Goal: Information Seeking & Learning: Learn about a topic

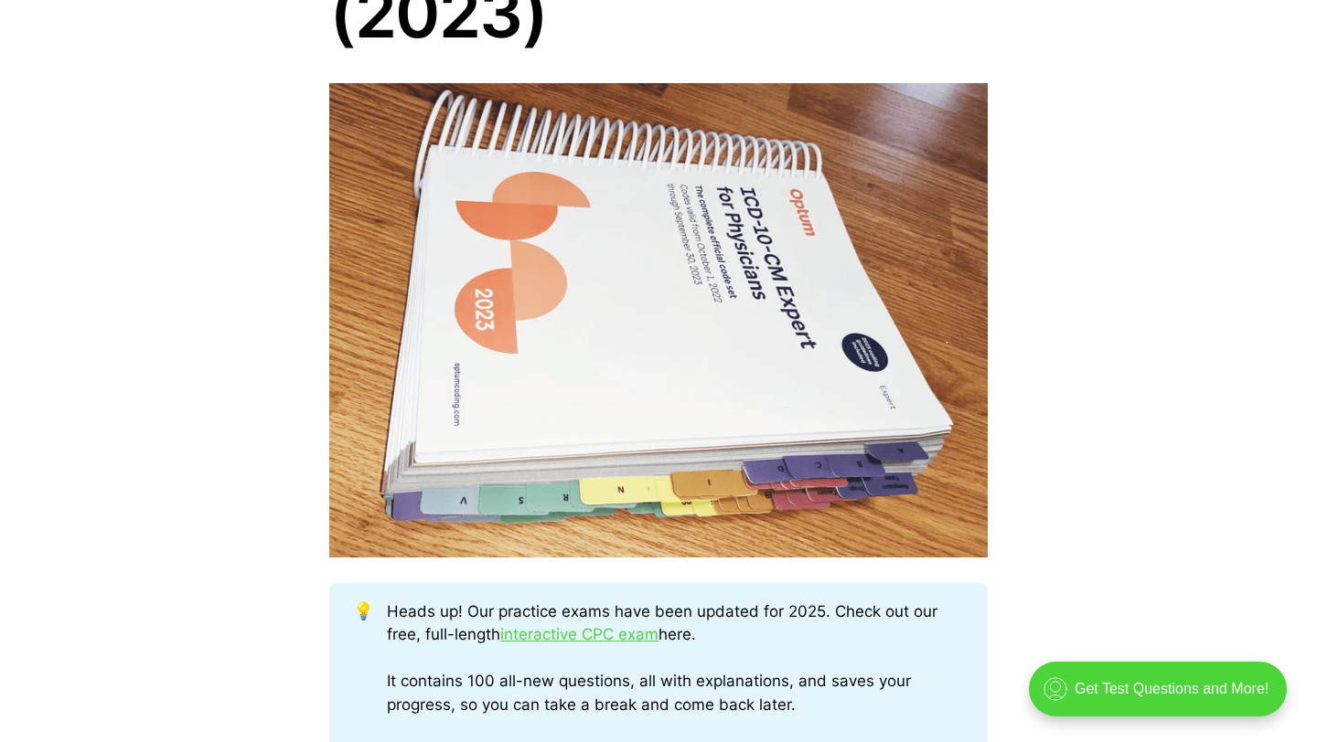
scroll to position [364, 0]
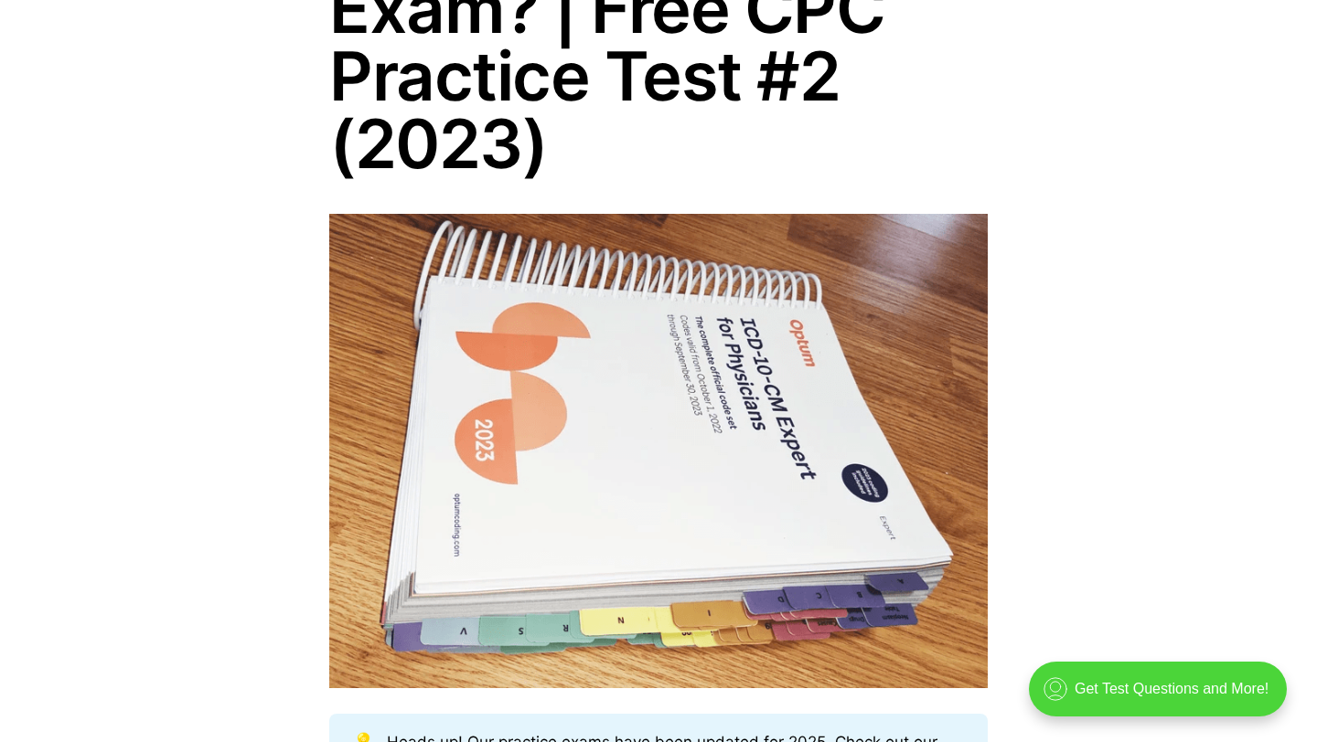
click at [640, 267] on img at bounding box center [658, 451] width 658 height 474
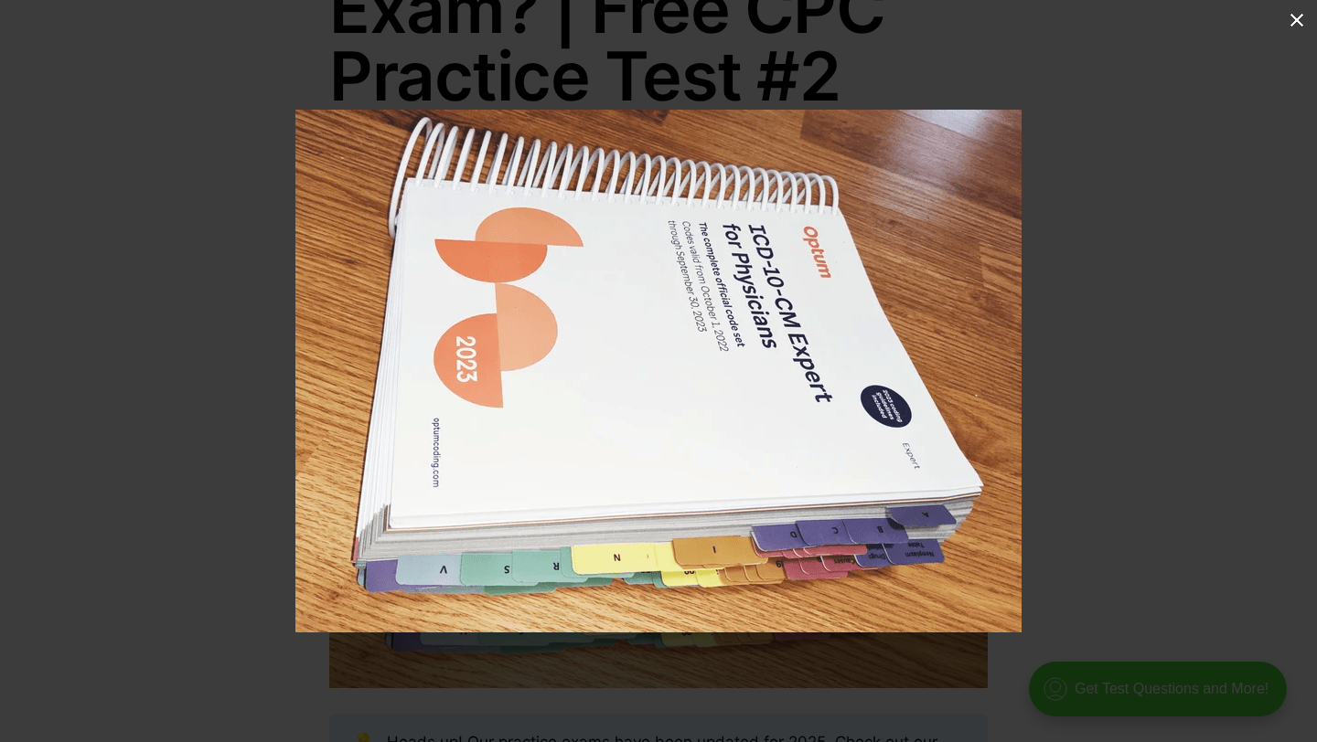
click at [1302, 25] on button at bounding box center [1296, 20] width 40 height 40
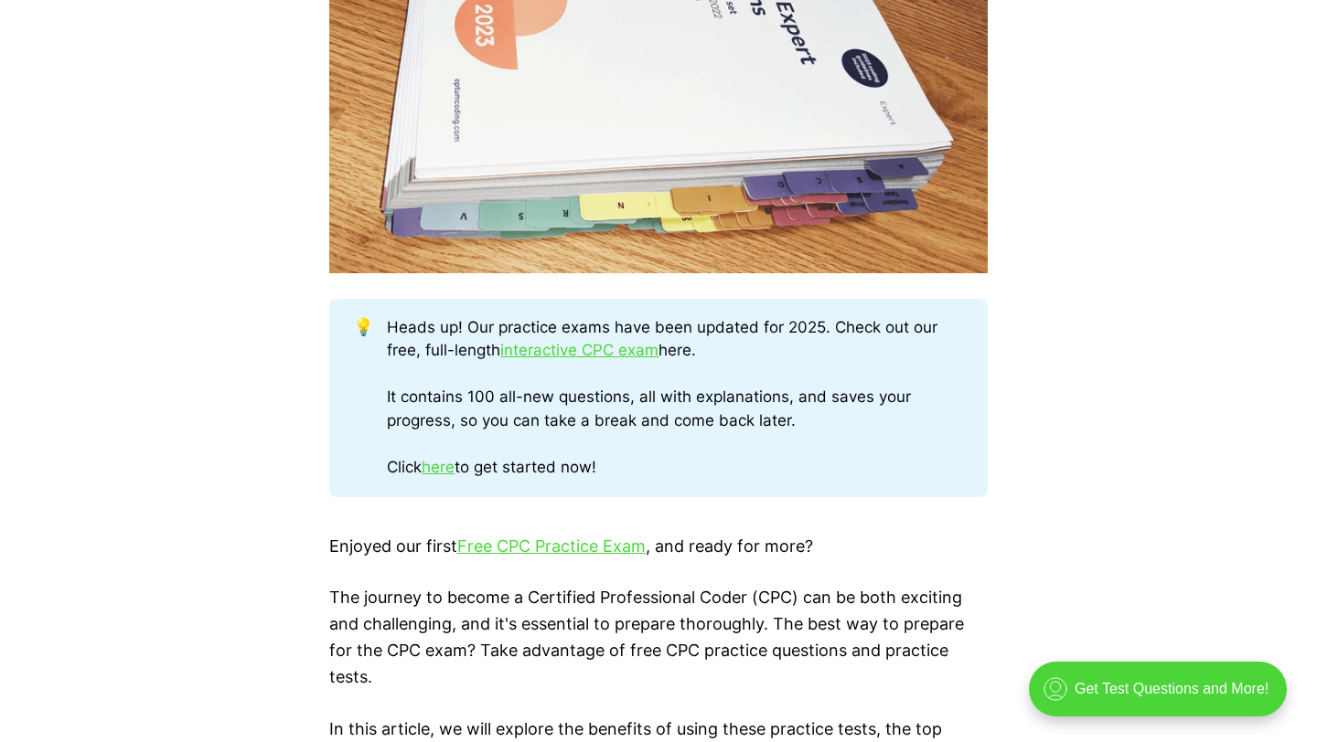
scroll to position [781, 0]
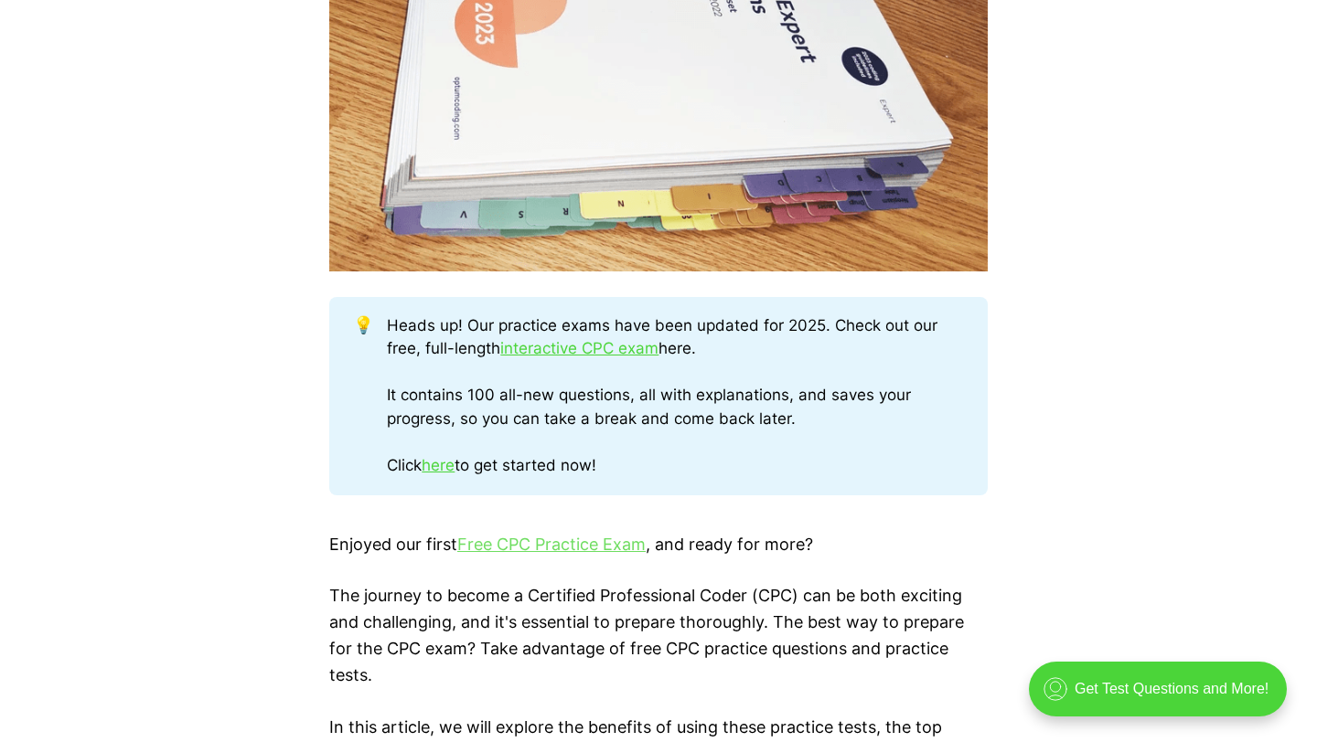
click at [601, 549] on link "Free CPC Practice Exam" at bounding box center [551, 544] width 188 height 19
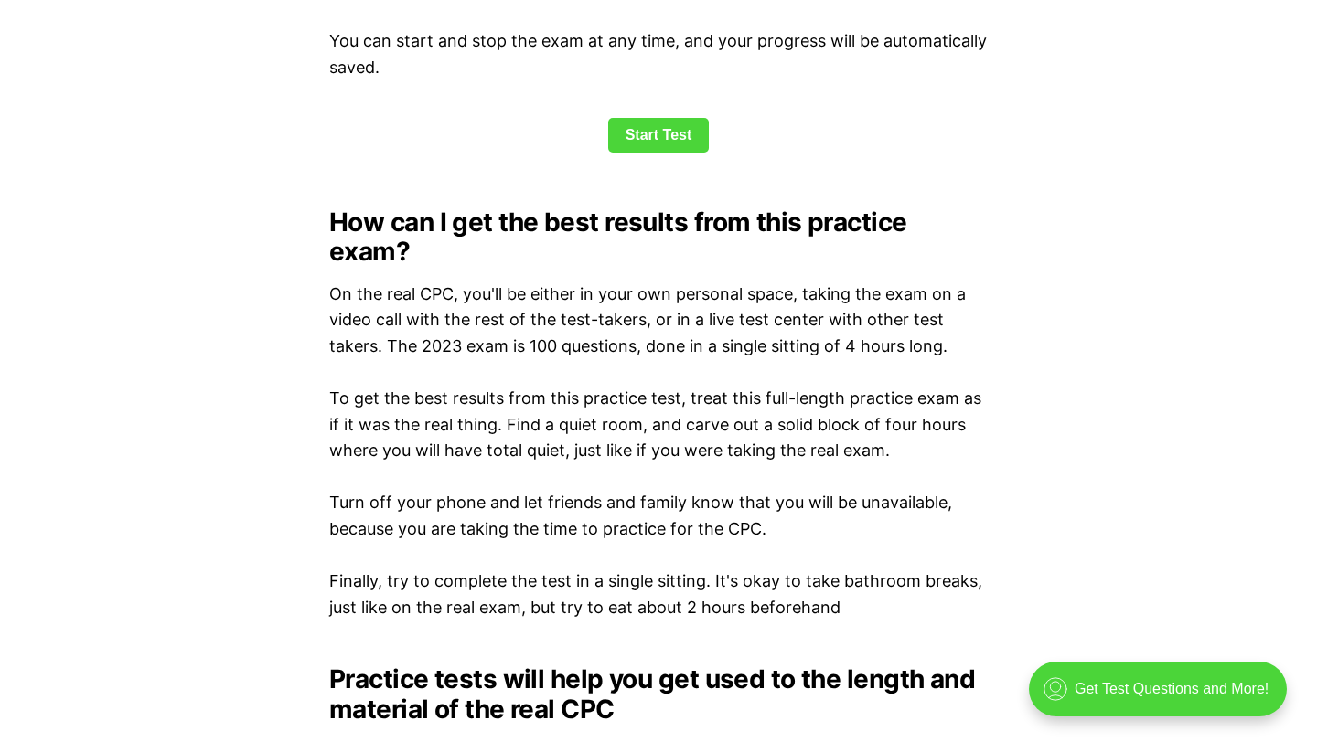
scroll to position [2630, 0]
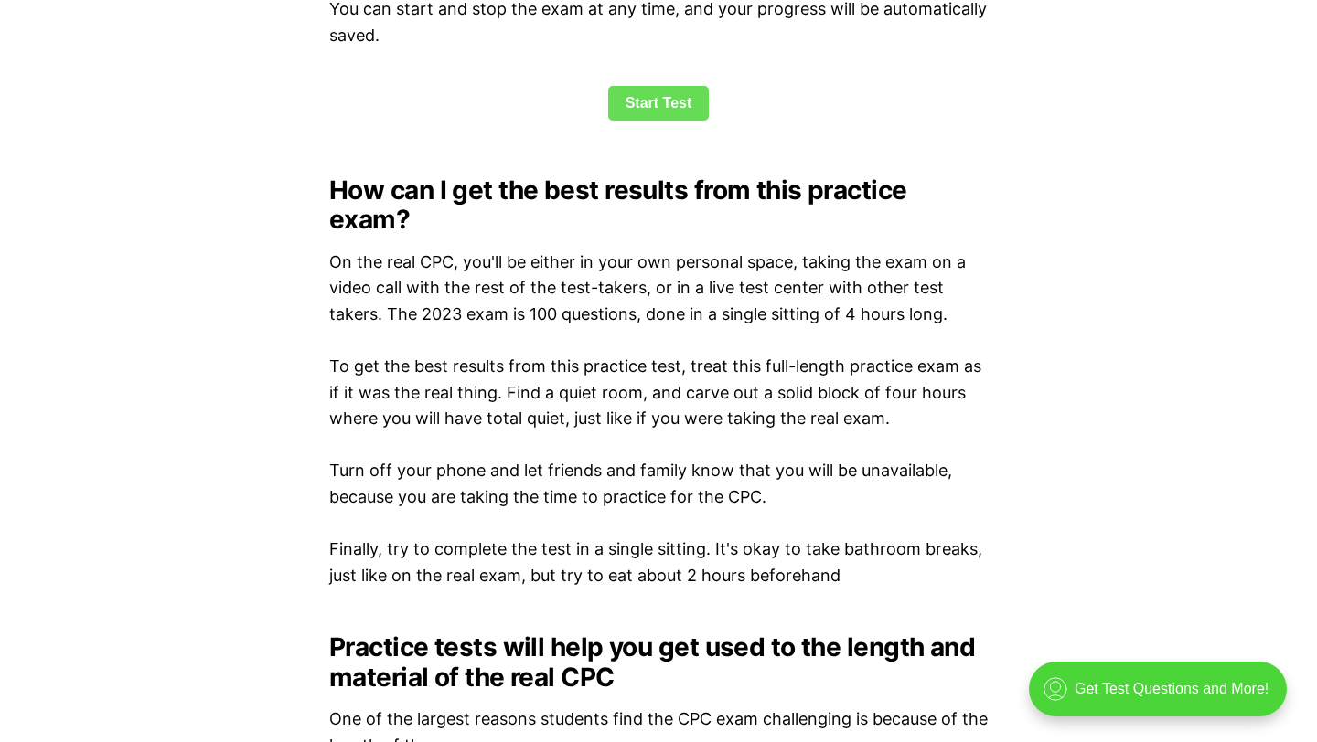
click at [661, 114] on link "Start Test" at bounding box center [658, 103] width 101 height 35
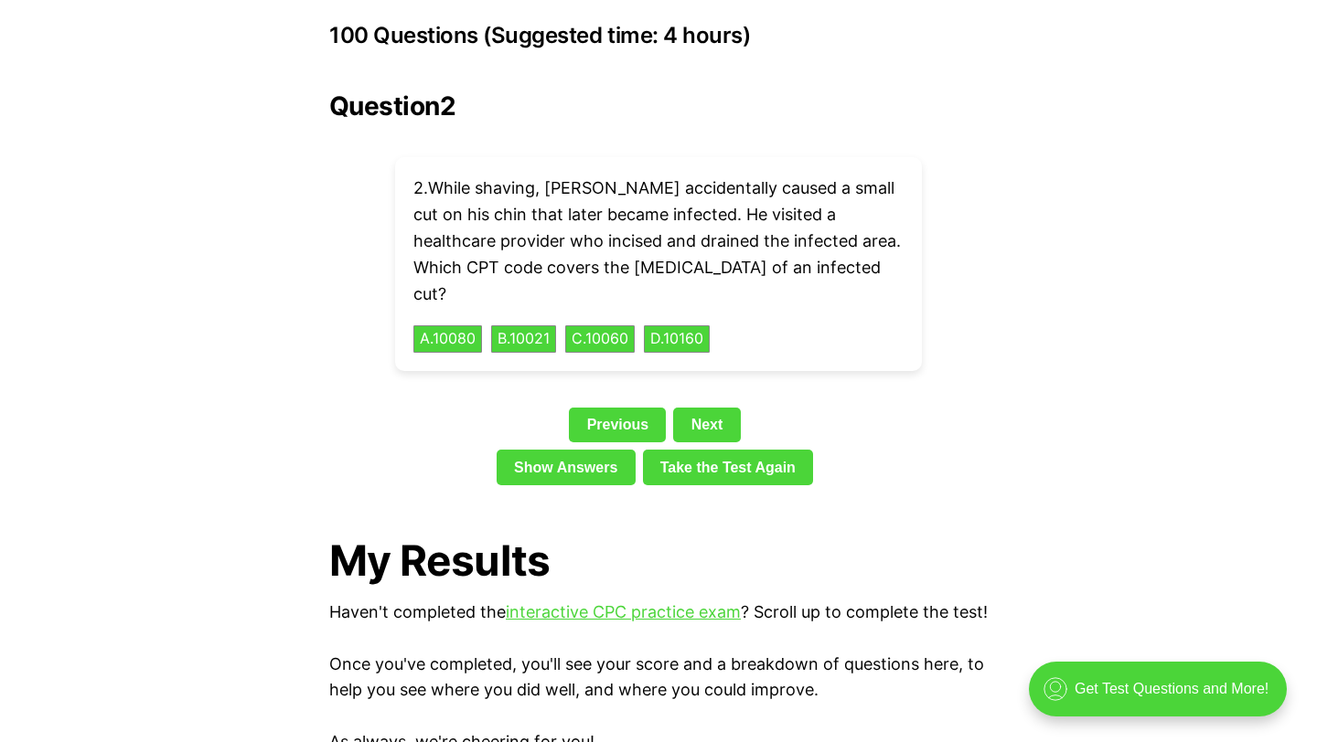
scroll to position [4111, 0]
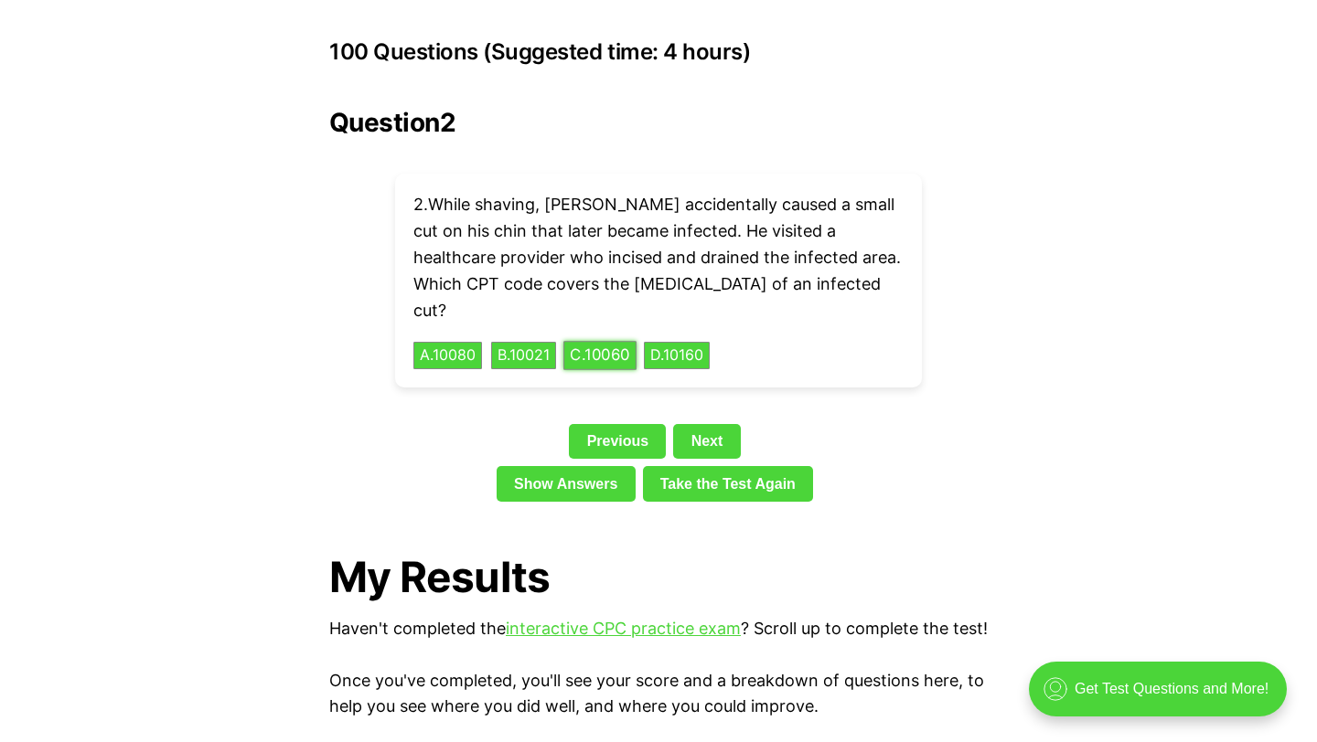
click at [609, 342] on button "C . 10060" at bounding box center [599, 356] width 73 height 28
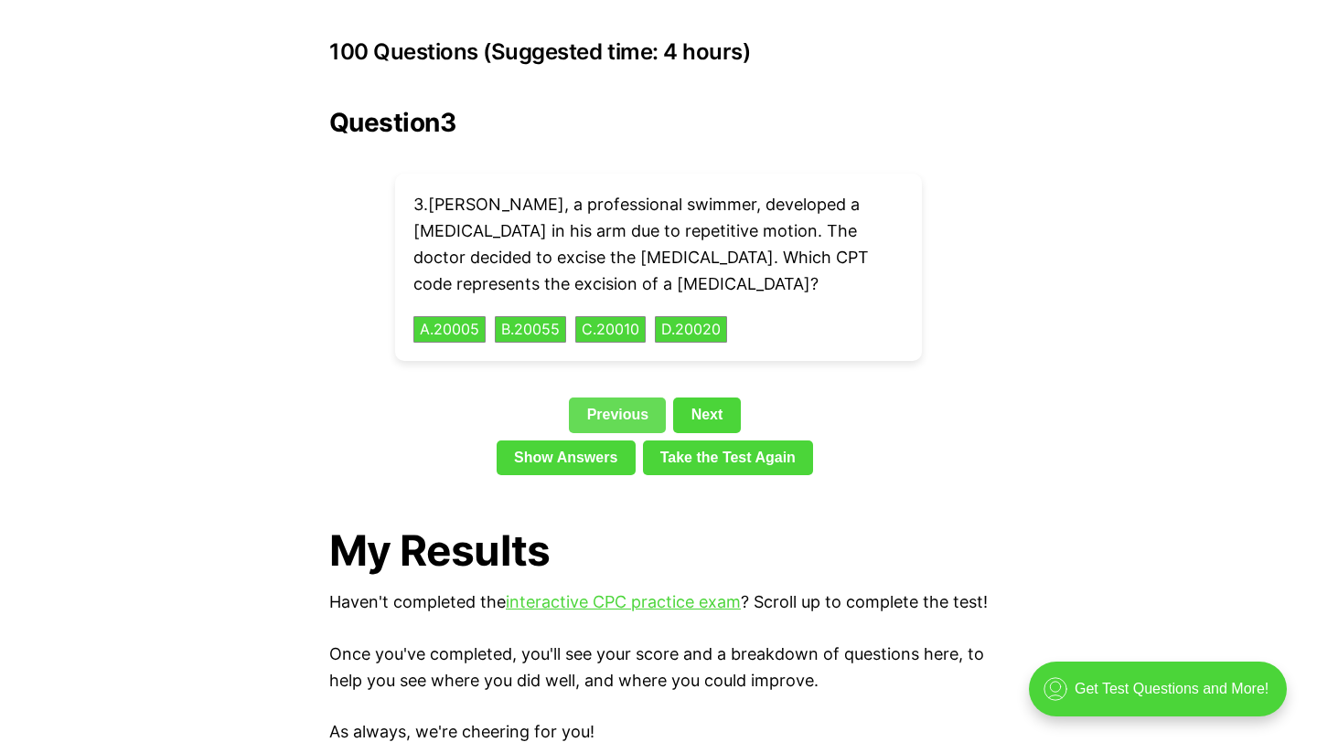
click at [626, 398] on link "Previous" at bounding box center [617, 415] width 97 height 35
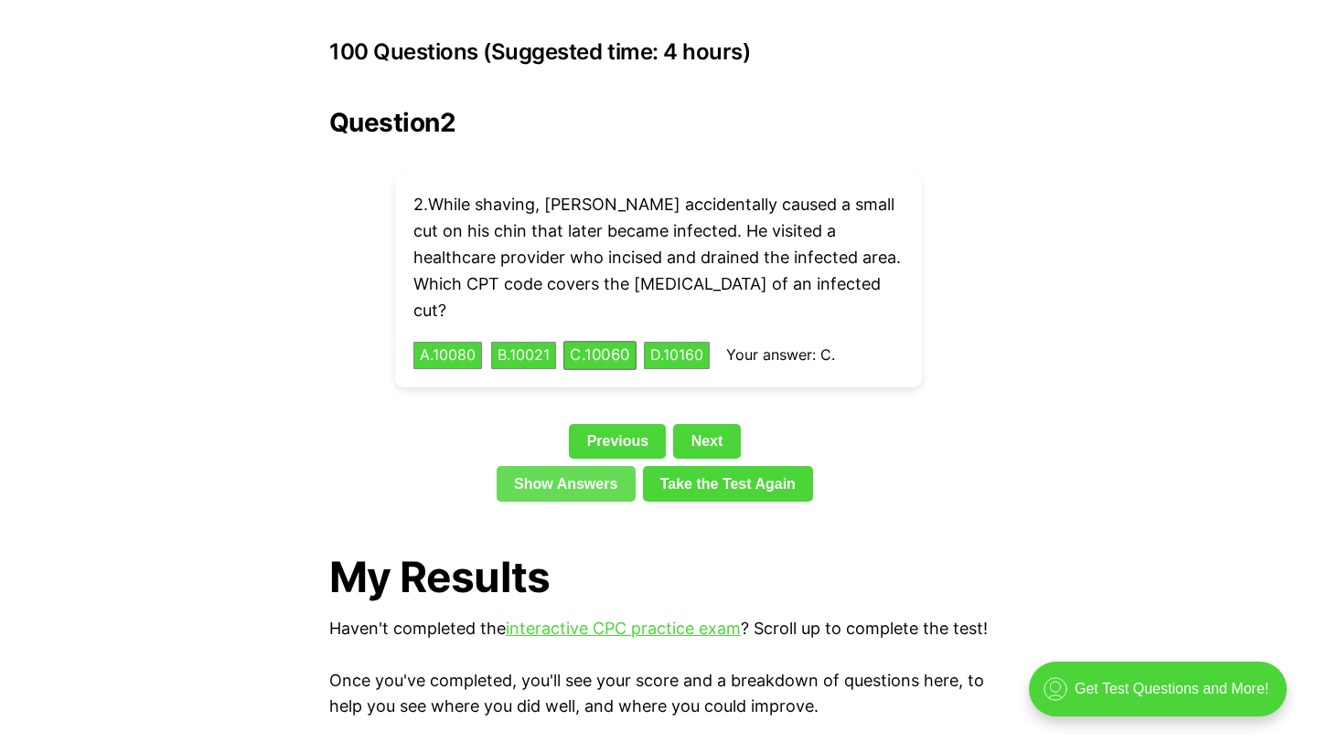
click at [562, 466] on link "Show Answers" at bounding box center [565, 483] width 139 height 35
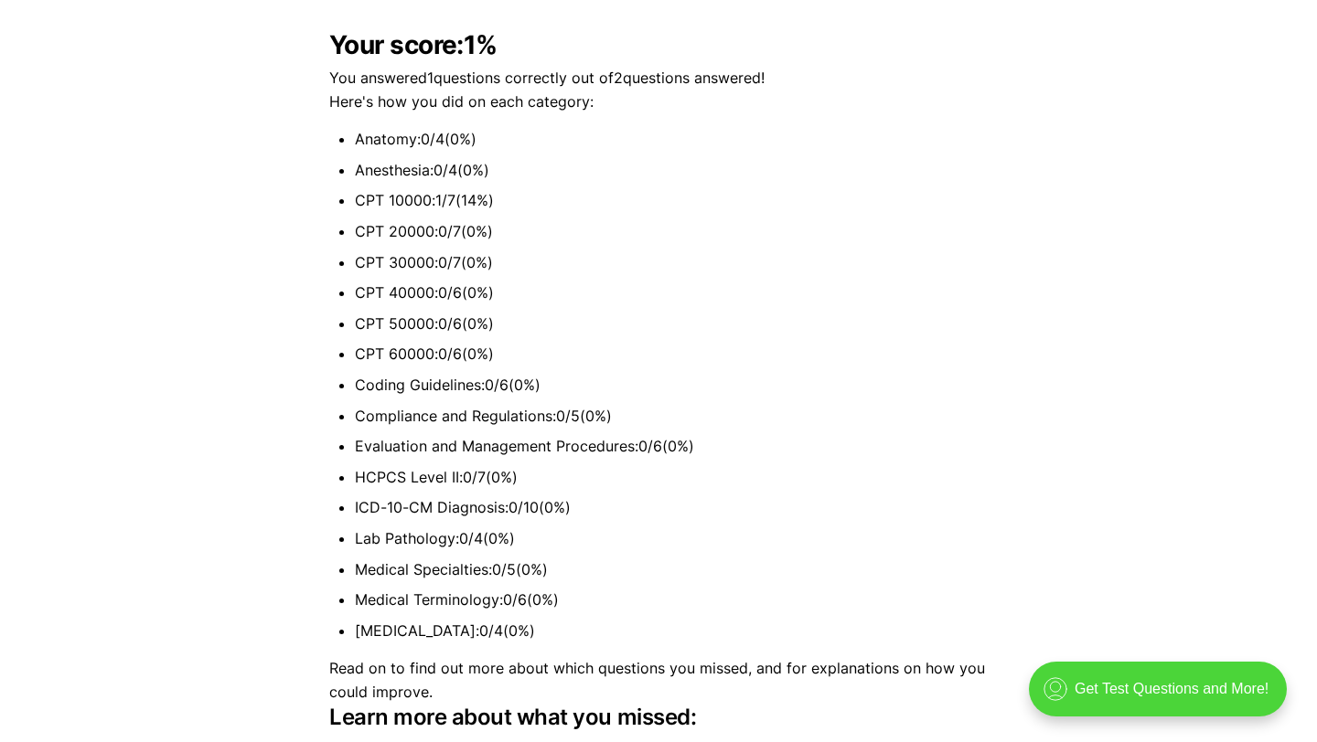
scroll to position [4903, 0]
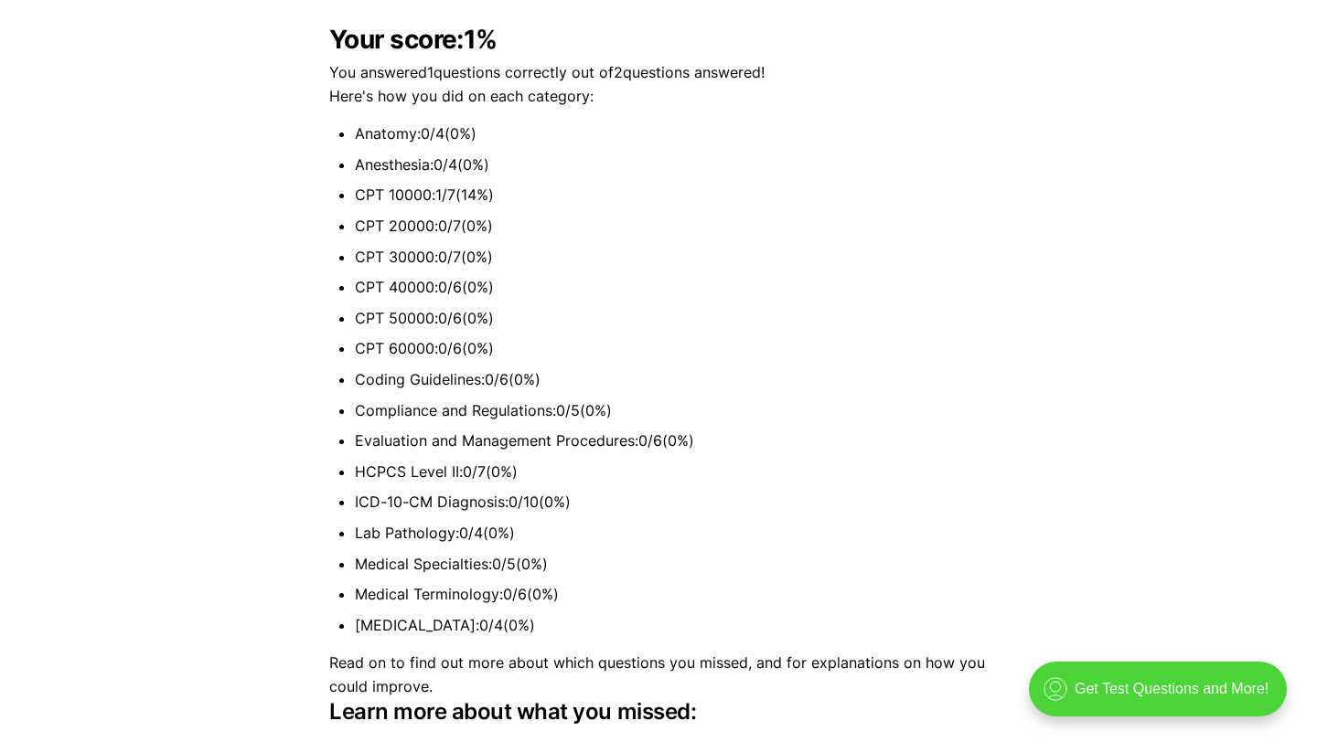
scroll to position [4190, 0]
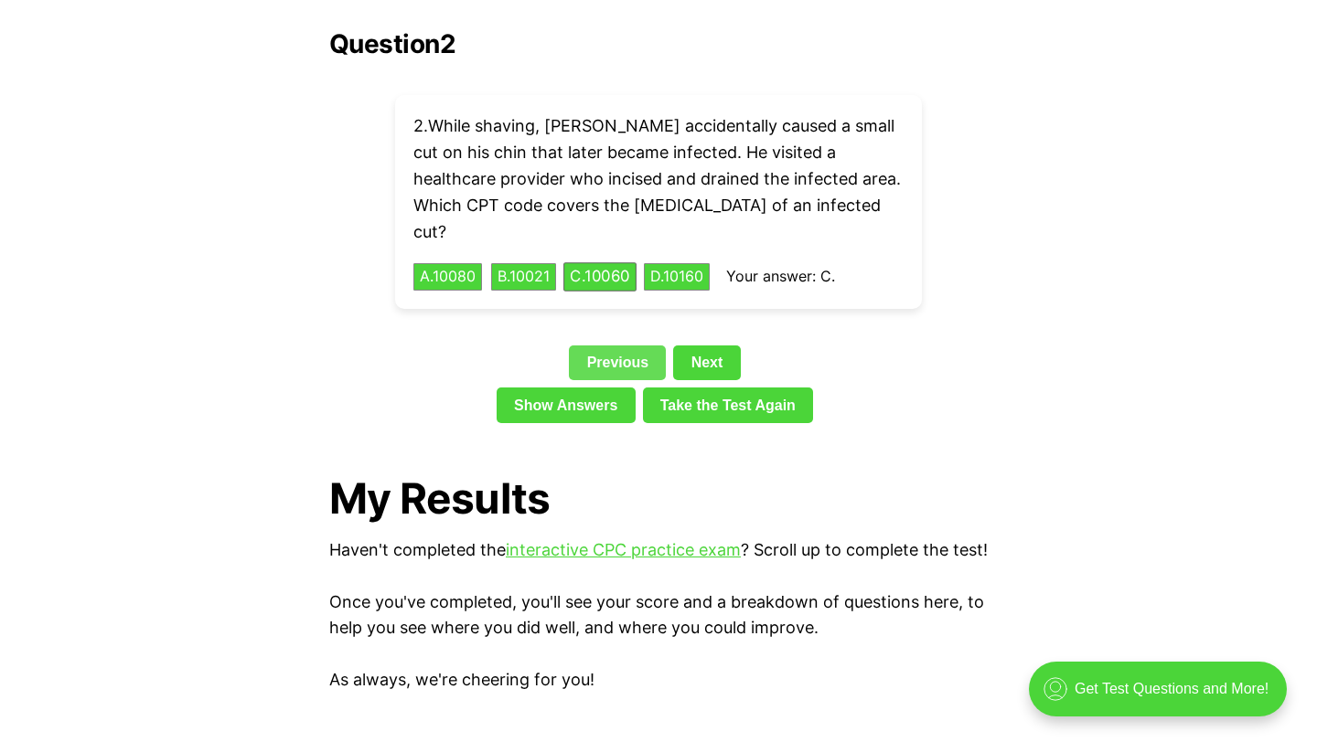
click at [607, 346] on link "Previous" at bounding box center [617, 363] width 97 height 35
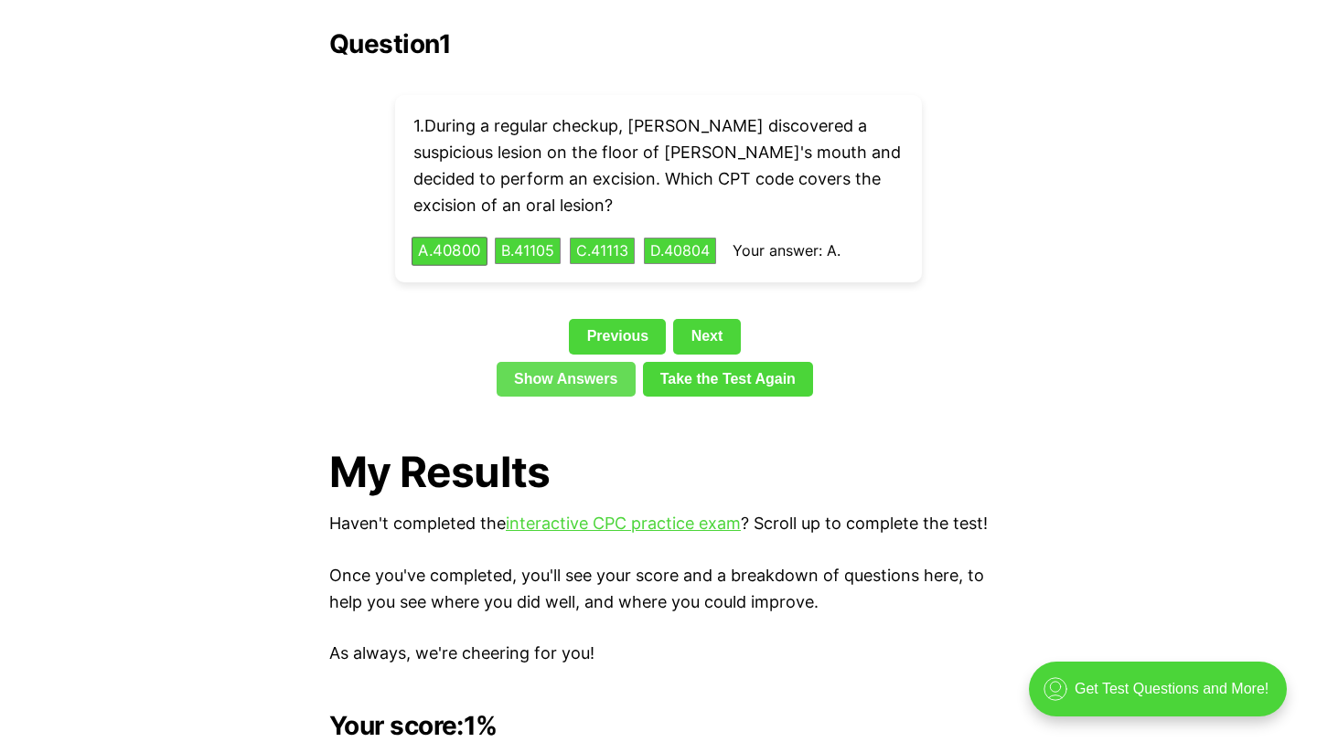
click at [570, 362] on link "Show Answers" at bounding box center [565, 379] width 139 height 35
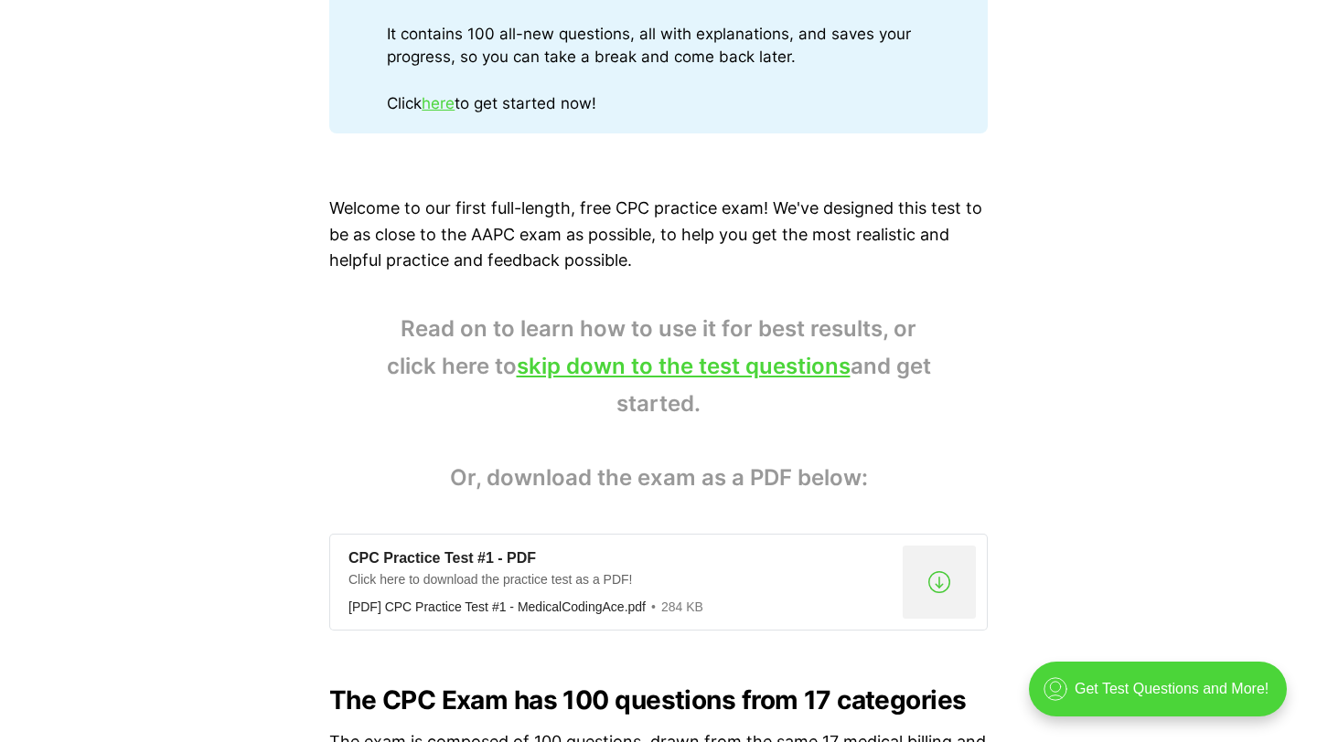
scroll to position [983, 0]
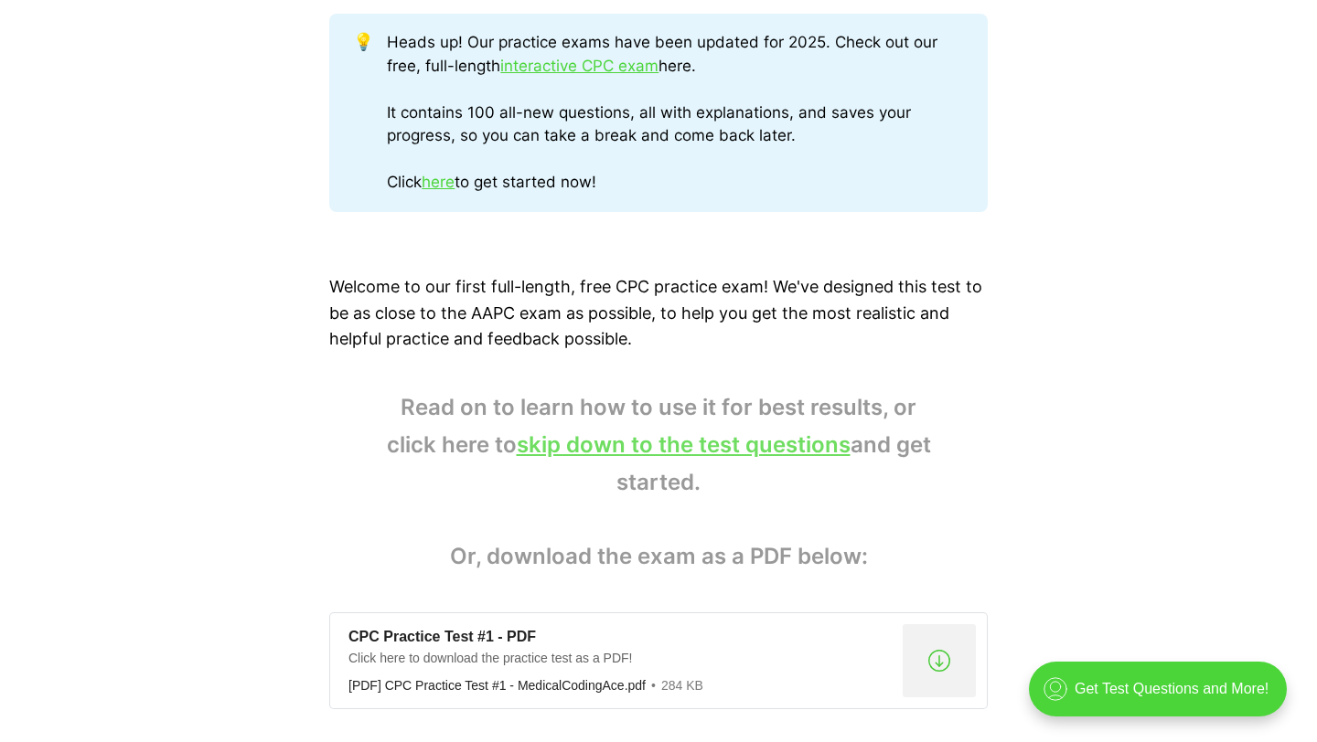
click at [756, 455] on link "skip down to the test questions" at bounding box center [684, 445] width 334 height 27
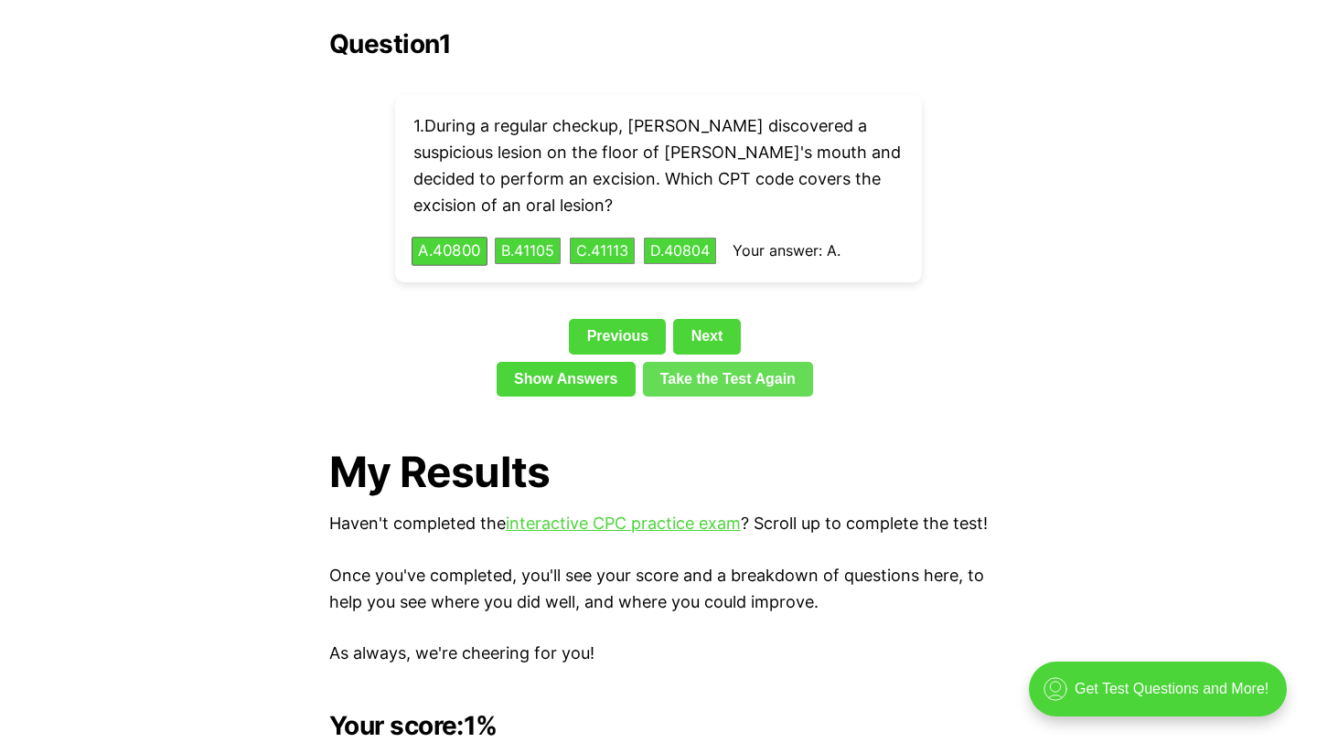
click at [758, 362] on link "Take the Test Again" at bounding box center [728, 379] width 171 height 35
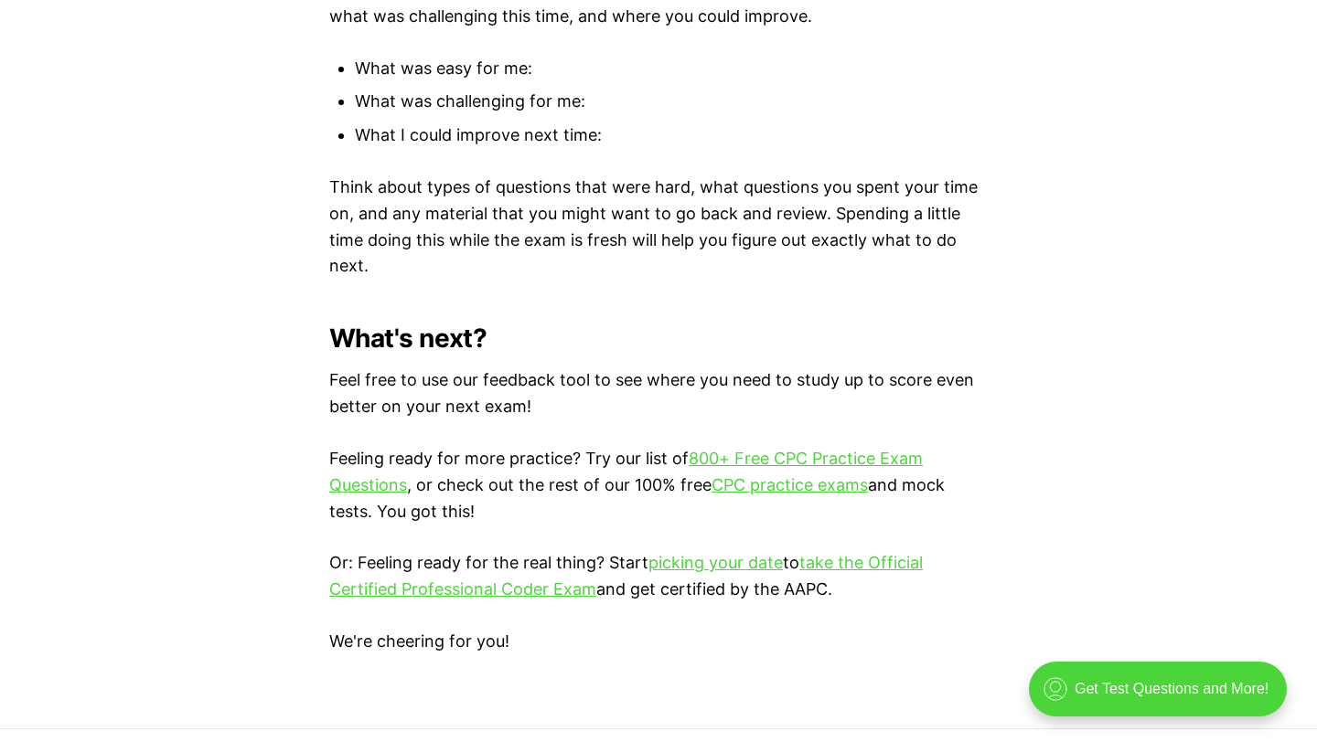
scroll to position [6363, 0]
click at [853, 462] on link "800+ Free CPC Practice Exam Questions" at bounding box center [625, 473] width 593 height 46
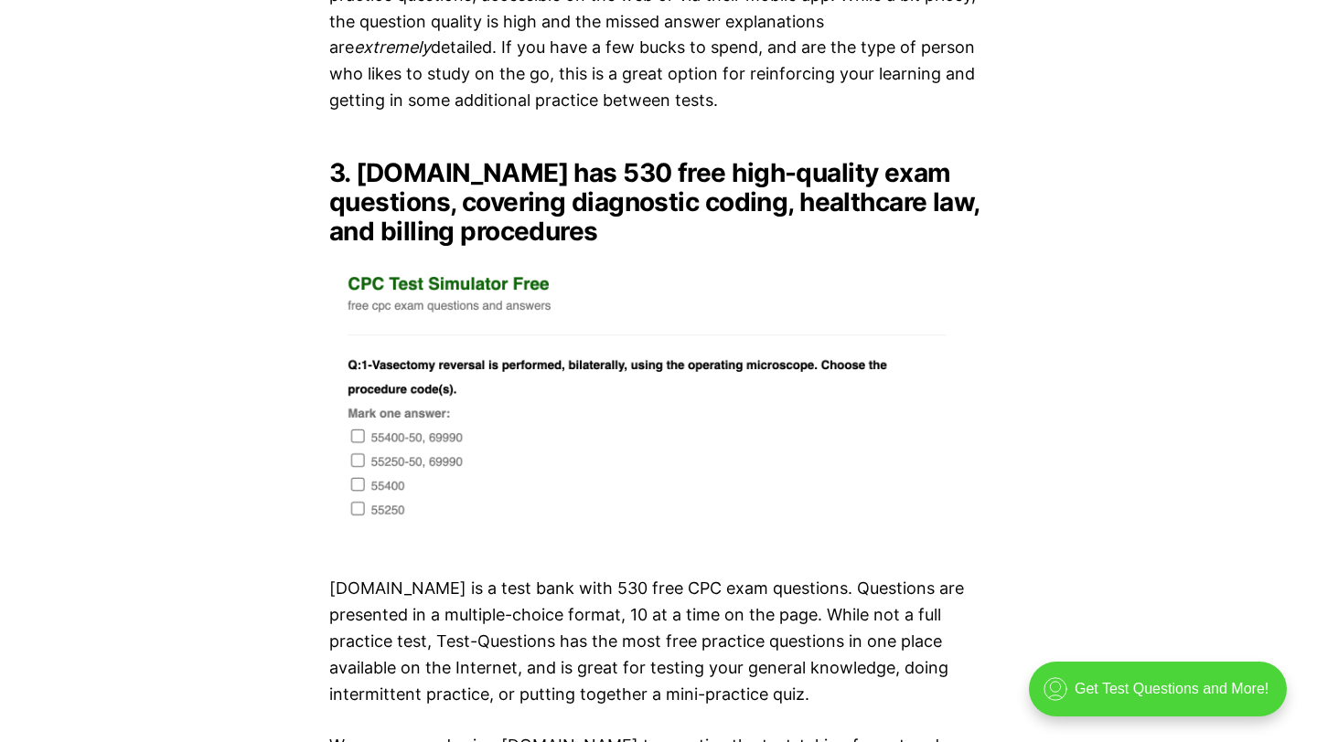
scroll to position [4238, 0]
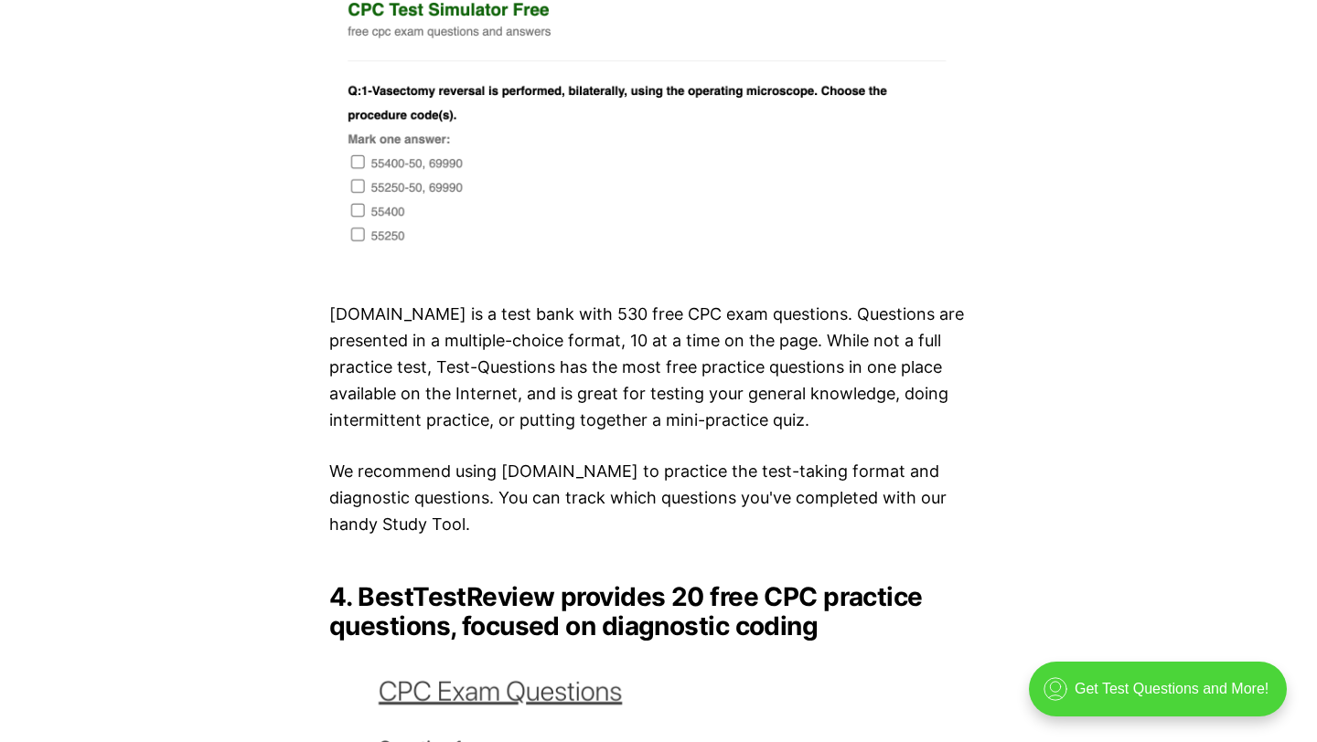
click at [661, 487] on p "We recommend using [DOMAIN_NAME] to practice the test-taking format and diagnos…" at bounding box center [658, 498] width 658 height 79
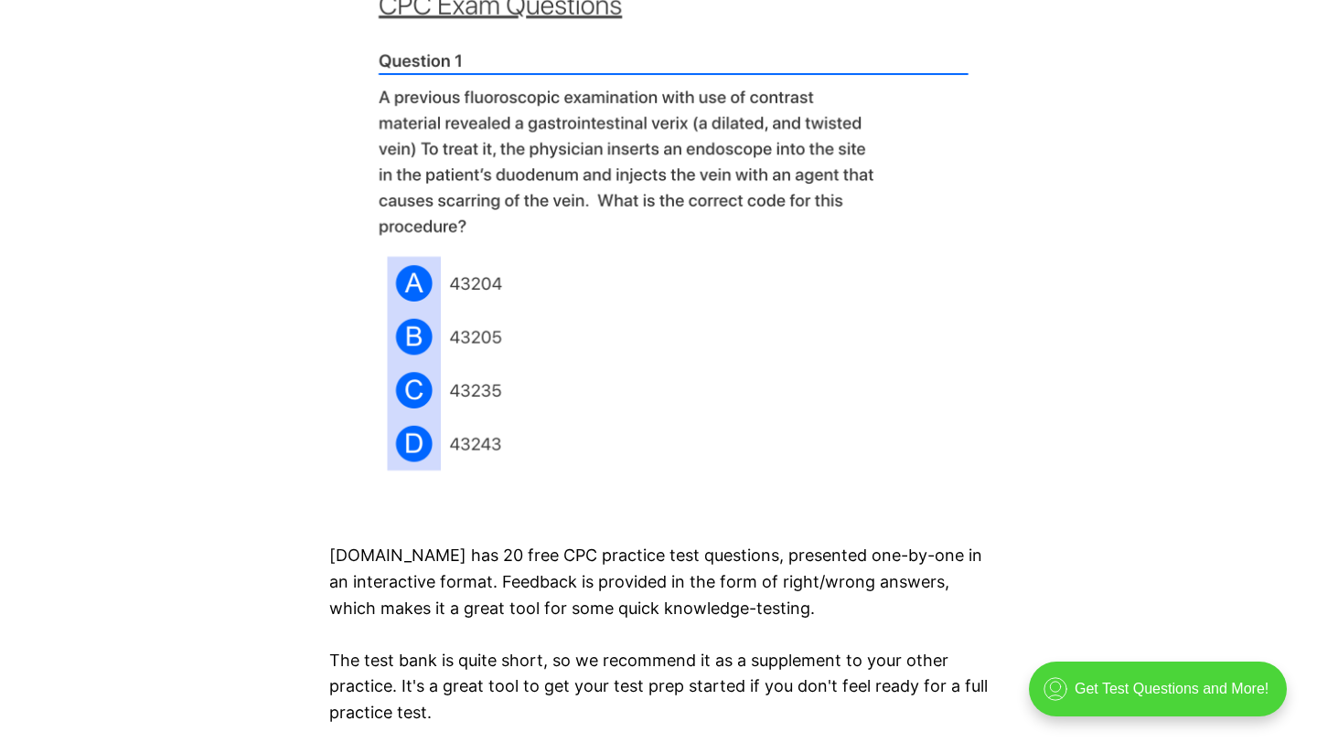
scroll to position [5209, 0]
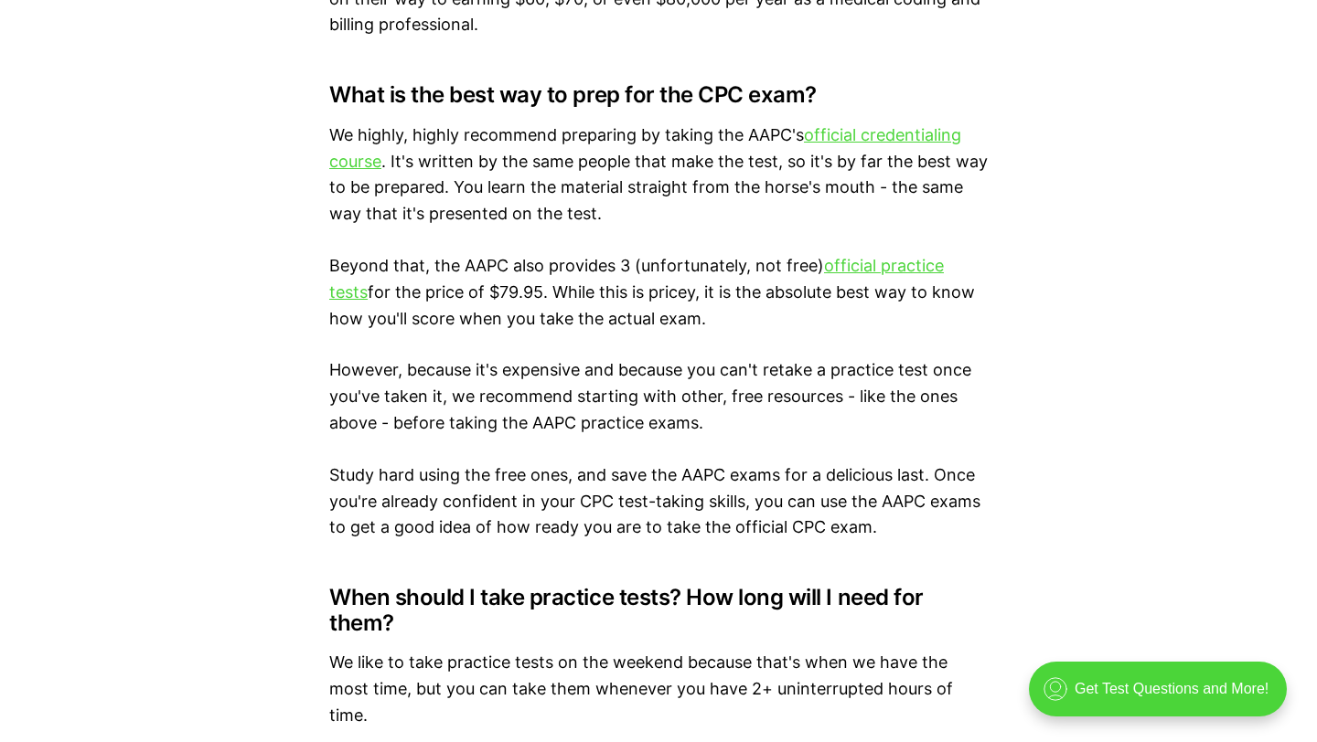
scroll to position [10277, 0]
